Goal: Find specific page/section: Find specific page/section

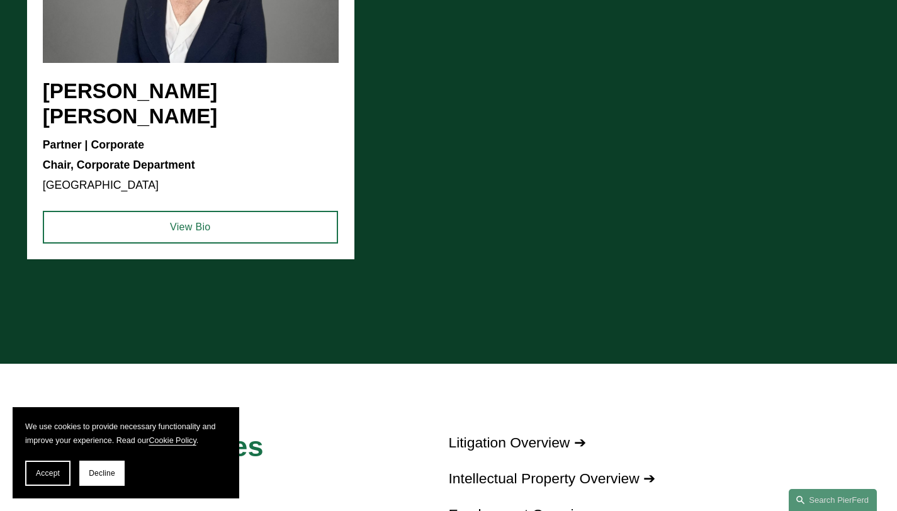
scroll to position [1162, 0]
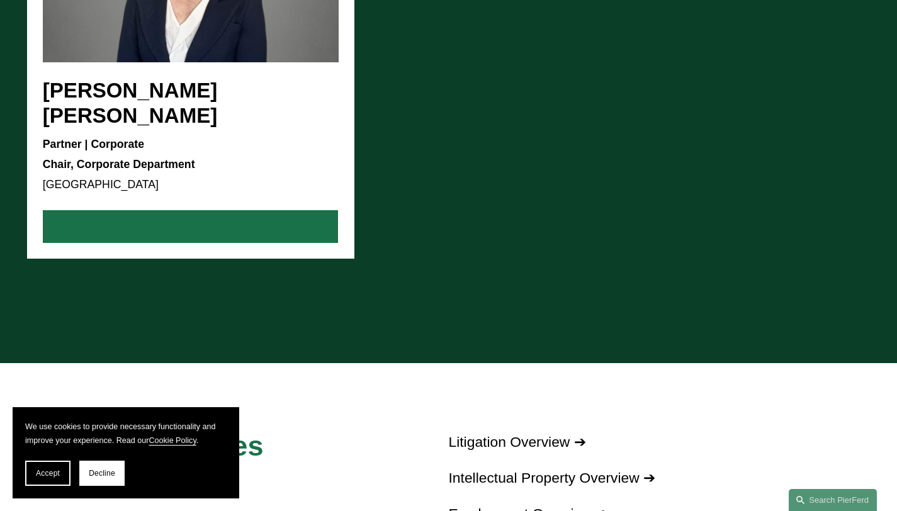
click at [201, 210] on link "View Bio" at bounding box center [190, 226] width 295 height 33
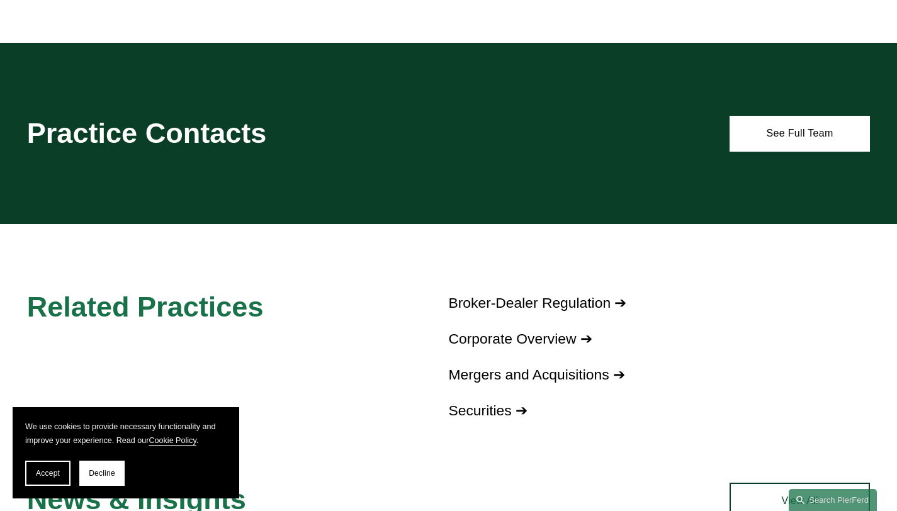
scroll to position [721, 0]
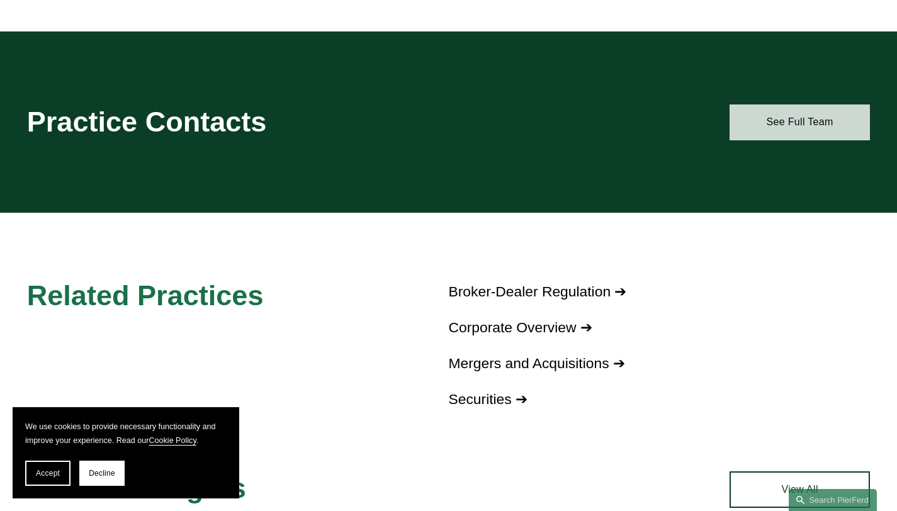
click at [795, 137] on link "See Full Team" at bounding box center [799, 122] width 140 height 37
